Goal: Find specific page/section: Find specific page/section

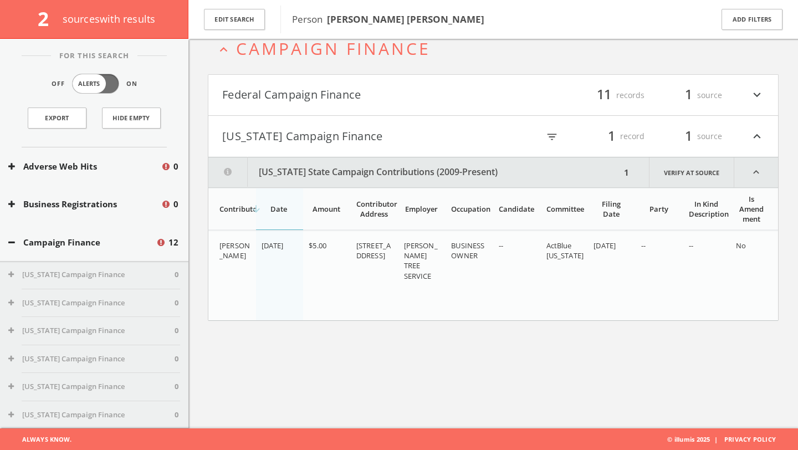
click at [756, 138] on icon "expand_less" at bounding box center [756, 136] width 14 height 19
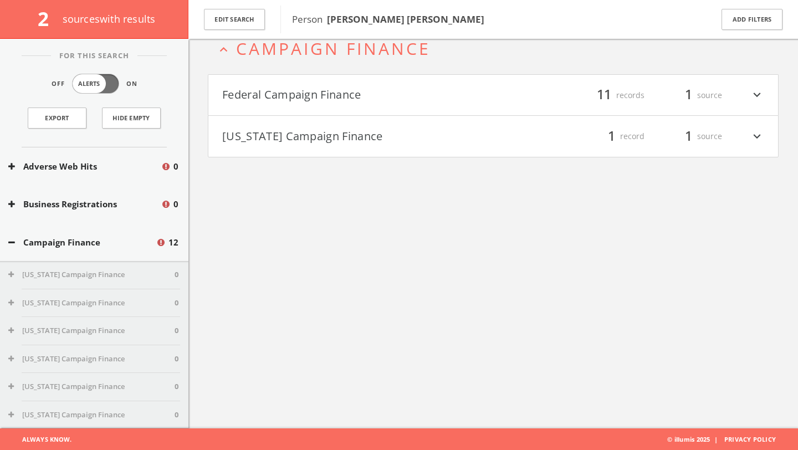
click at [66, 254] on div "Campaign Finance 12" at bounding box center [94, 242] width 188 height 38
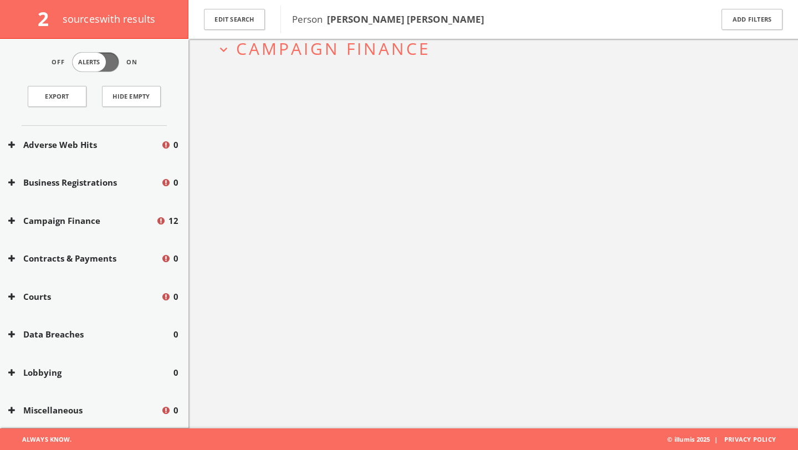
scroll to position [29, 0]
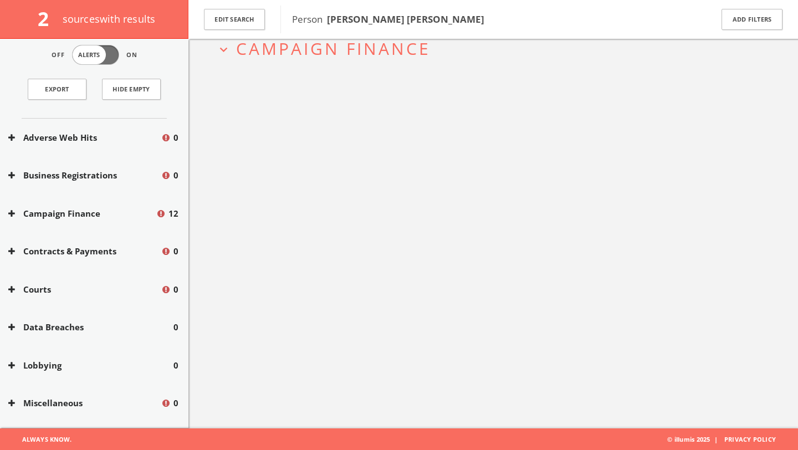
click at [38, 291] on button "Courts" at bounding box center [84, 289] width 152 height 13
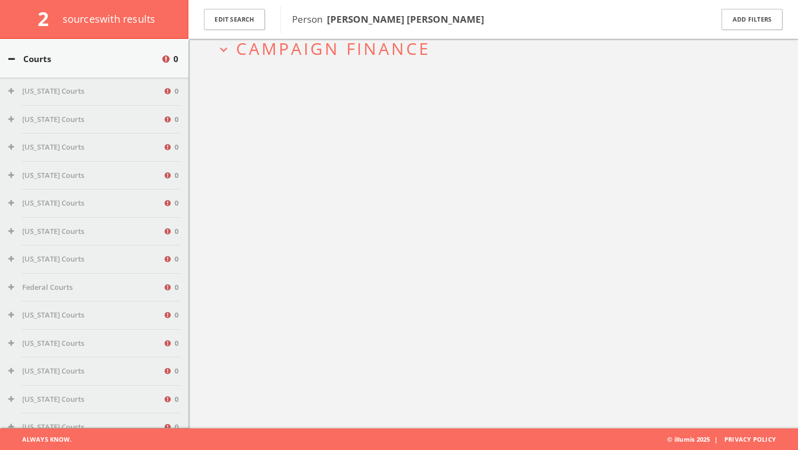
scroll to position [296, 0]
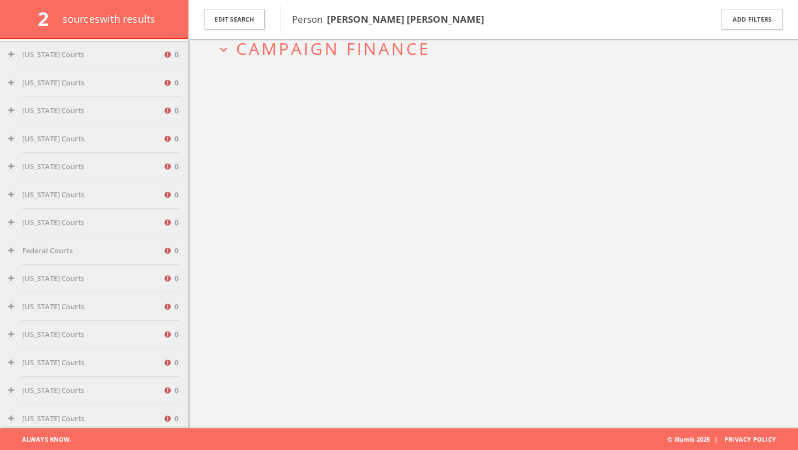
click at [167, 220] on icon at bounding box center [169, 223] width 10 height 9
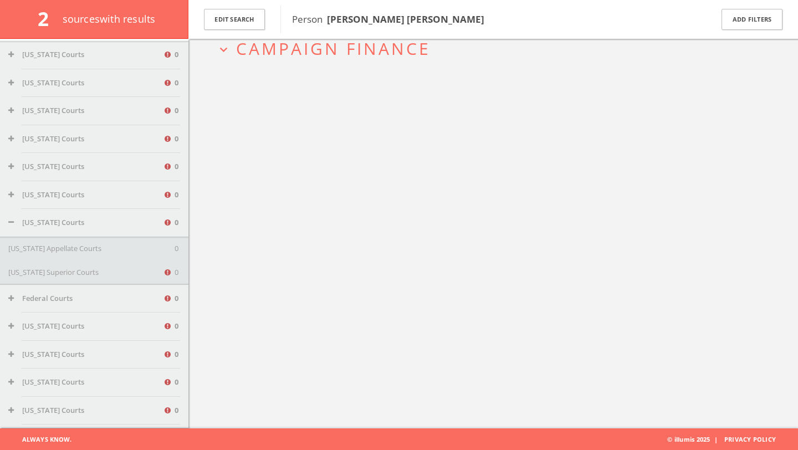
click at [35, 220] on button "[US_STATE] Courts" at bounding box center [85, 222] width 155 height 11
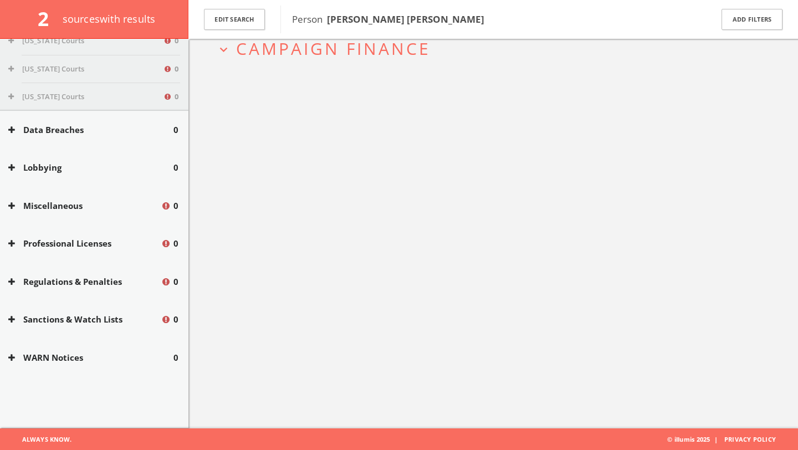
scroll to position [995, 0]
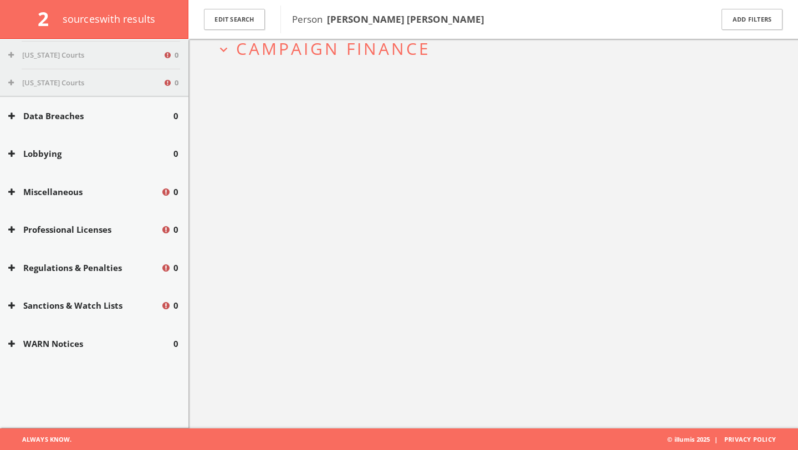
click at [104, 231] on button "Professional Licenses" at bounding box center [84, 229] width 152 height 13
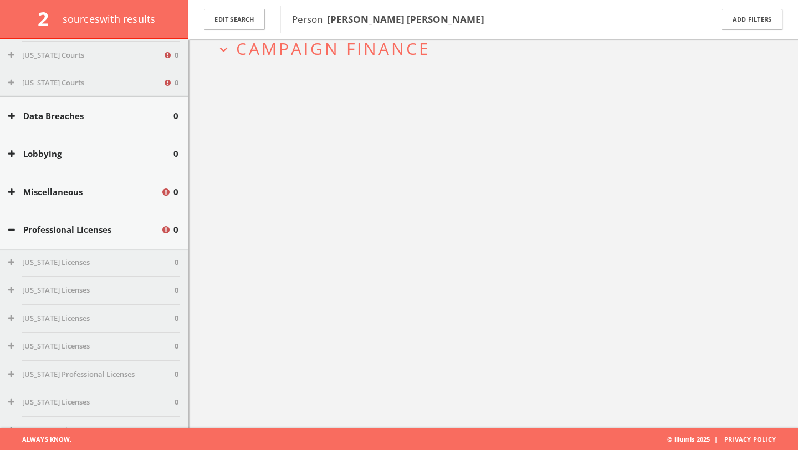
click at [104, 231] on button "Professional Licenses" at bounding box center [84, 229] width 152 height 13
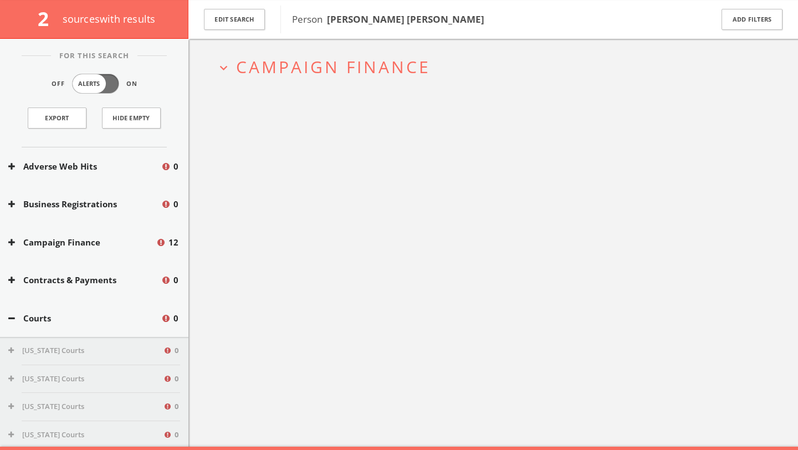
scroll to position [44, 0]
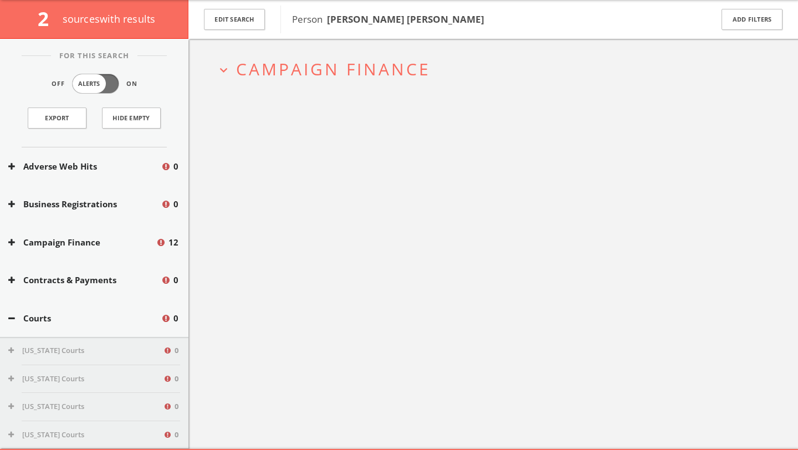
click at [164, 317] on icon at bounding box center [167, 319] width 11 height 11
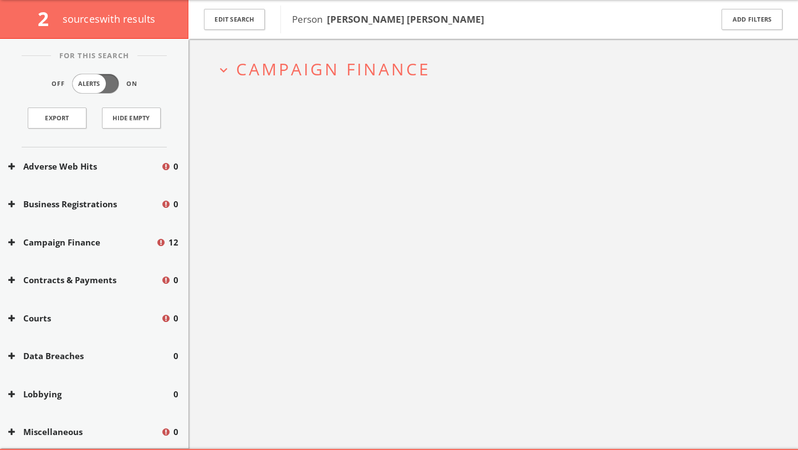
click at [164, 316] on icon at bounding box center [167, 319] width 11 height 11
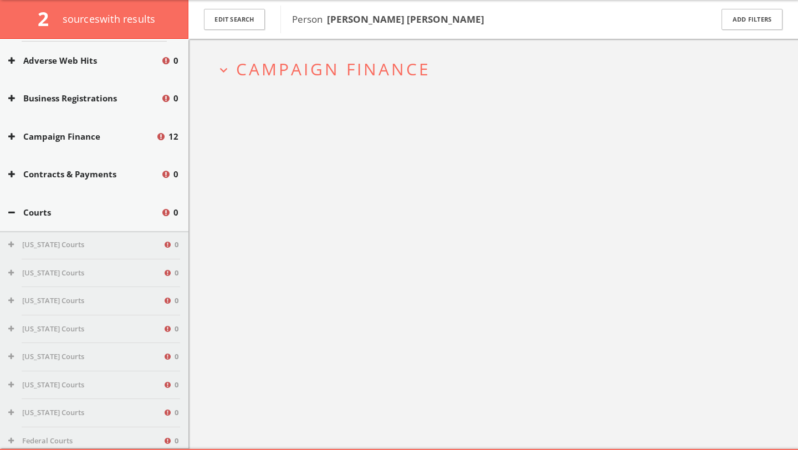
scroll to position [105, 0]
click at [27, 212] on button "Courts" at bounding box center [84, 213] width 152 height 13
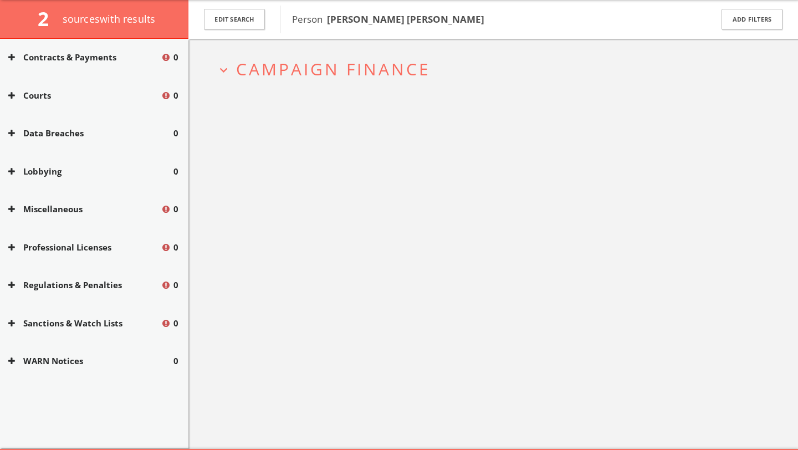
scroll to position [0, 0]
